Goal: Find specific page/section: Find specific page/section

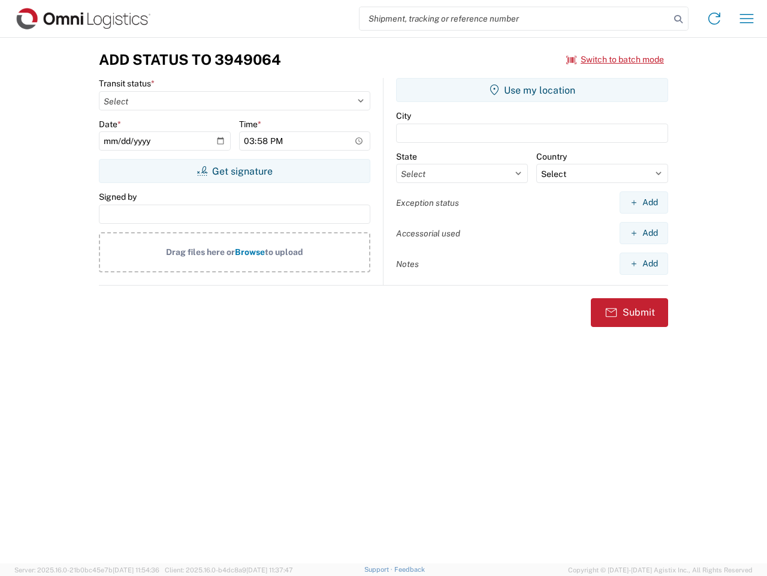
click at [515, 19] on input "search" at bounding box center [515, 18] width 311 height 23
click at [679, 19] on icon at bounding box center [678, 19] width 17 height 17
click at [715, 19] on icon at bounding box center [714, 18] width 19 height 19
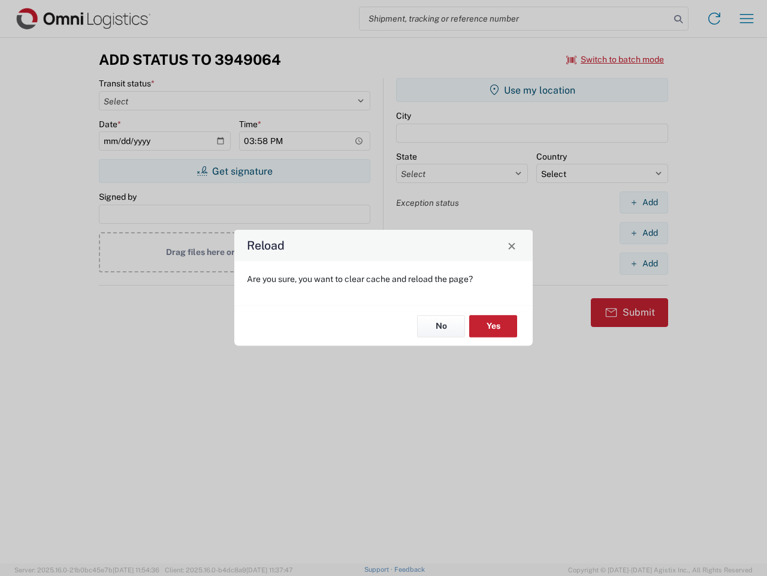
click at [747, 19] on div "Reload Are you sure, you want to clear cache and reload the page? No Yes" at bounding box center [383, 288] width 767 height 576
click at [616, 59] on div "Reload Are you sure, you want to clear cache and reload the page? No Yes" at bounding box center [383, 288] width 767 height 576
click at [234, 171] on div "Reload Are you sure, you want to clear cache and reload the page? No Yes" at bounding box center [383, 288] width 767 height 576
click at [532, 90] on div "Reload Are you sure, you want to clear cache and reload the page? No Yes" at bounding box center [383, 288] width 767 height 576
click at [644, 202] on div "Reload Are you sure, you want to clear cache and reload the page? No Yes" at bounding box center [383, 288] width 767 height 576
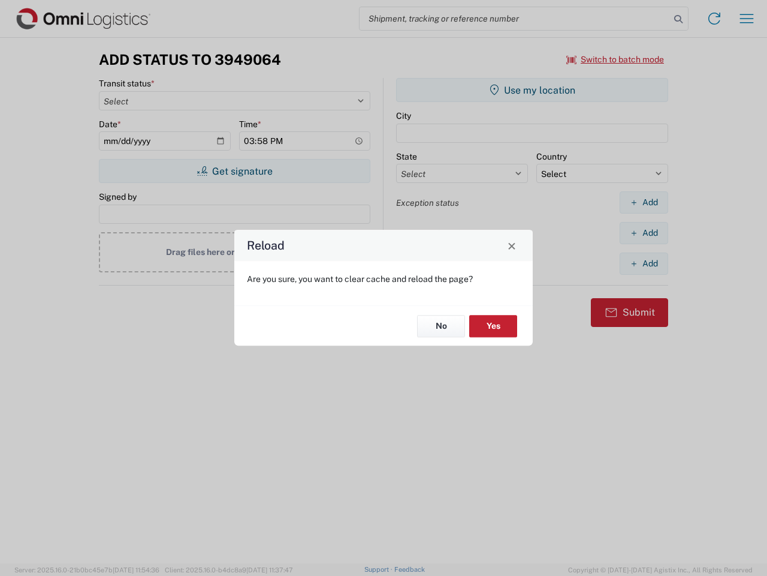
click at [644, 233] on div "Reload Are you sure, you want to clear cache and reload the page? No Yes" at bounding box center [383, 288] width 767 height 576
click at [644, 263] on div "Reload Are you sure, you want to clear cache and reload the page? No Yes" at bounding box center [383, 288] width 767 height 576
